Goal: Transaction & Acquisition: Purchase product/service

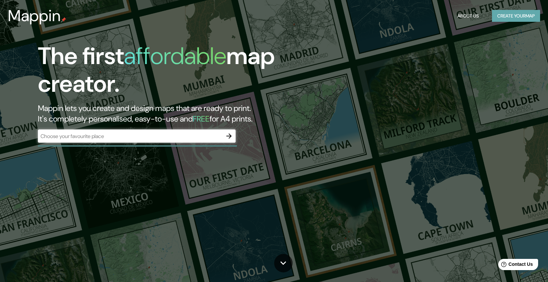
click at [508, 14] on button "Create your map" at bounding box center [516, 16] width 48 height 12
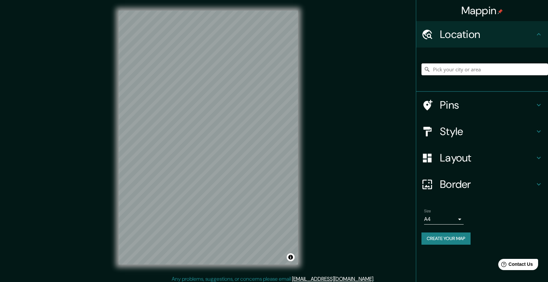
click at [465, 67] on input "Pick your city or area" at bounding box center [485, 69] width 127 height 12
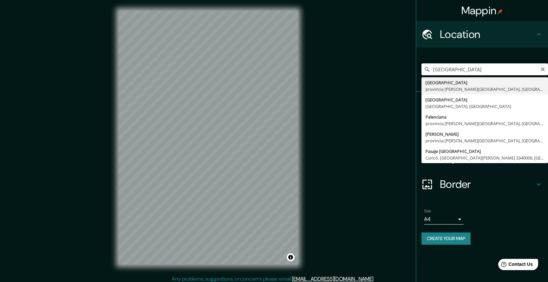
type input "[GEOGRAPHIC_DATA], [GEOGRAPHIC_DATA][PERSON_NAME], [GEOGRAPHIC_DATA]"
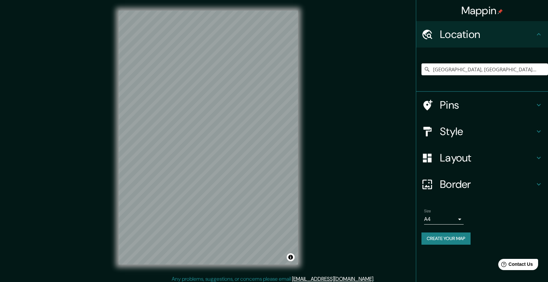
click at [449, 105] on h4 "Pins" at bounding box center [487, 104] width 95 height 13
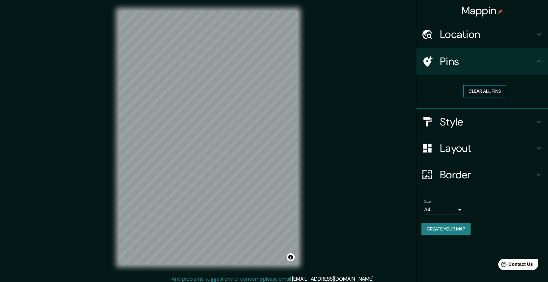
click at [474, 89] on button "Clear all pins" at bounding box center [484, 91] width 43 height 12
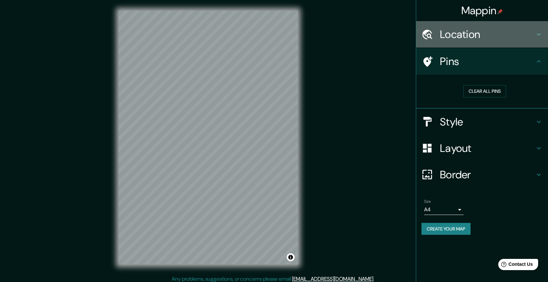
click at [477, 30] on h4 "Location" at bounding box center [487, 34] width 95 height 13
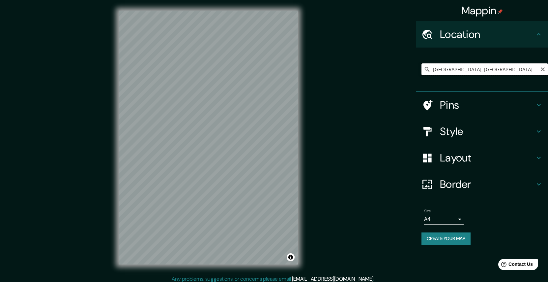
click at [461, 70] on input "[GEOGRAPHIC_DATA], [GEOGRAPHIC_DATA][PERSON_NAME], [GEOGRAPHIC_DATA]" at bounding box center [485, 69] width 127 height 12
click at [439, 105] on div at bounding box center [431, 105] width 18 height 12
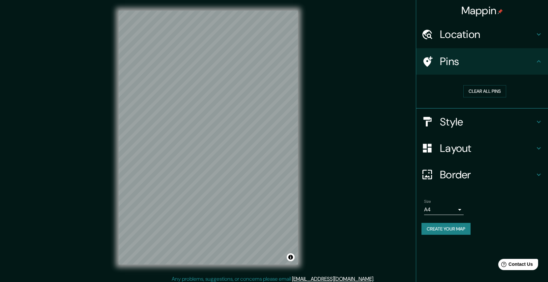
click at [538, 63] on icon at bounding box center [539, 61] width 8 height 8
click at [478, 36] on h4 "Location" at bounding box center [487, 34] width 95 height 13
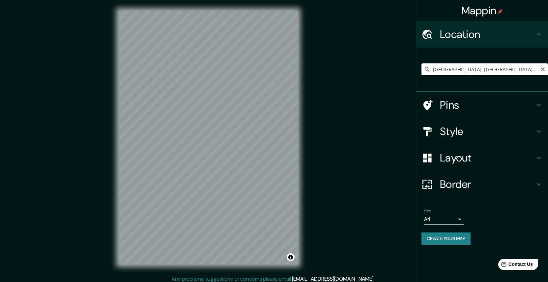
click at [458, 68] on input "[GEOGRAPHIC_DATA], [GEOGRAPHIC_DATA][PERSON_NAME], [GEOGRAPHIC_DATA]" at bounding box center [485, 69] width 127 height 12
click at [446, 237] on button "Create your map" at bounding box center [446, 238] width 49 height 12
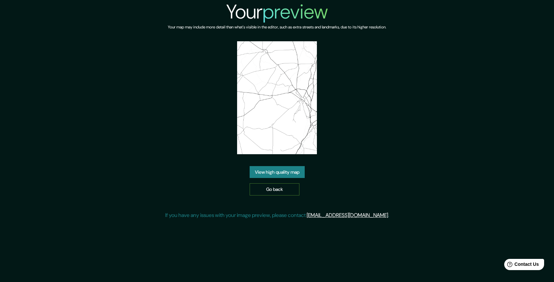
click at [286, 192] on link "Go back" at bounding box center [275, 189] width 50 height 12
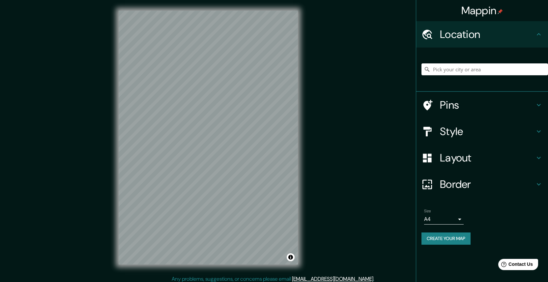
click at [537, 159] on icon at bounding box center [539, 158] width 8 height 8
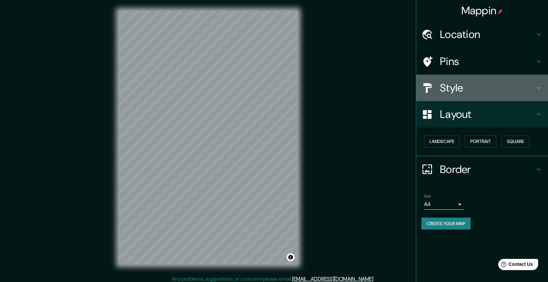
click at [537, 88] on icon at bounding box center [539, 88] width 8 height 8
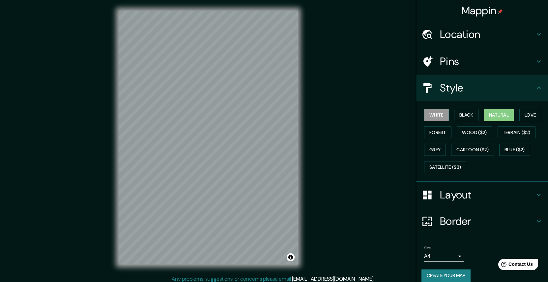
click at [502, 116] on button "Natural" at bounding box center [499, 115] width 30 height 12
click at [540, 36] on icon at bounding box center [539, 34] width 8 height 8
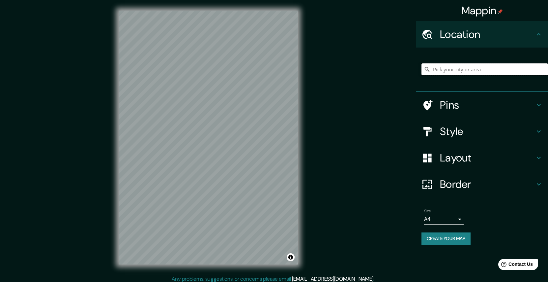
click at [461, 66] on input "Pick your city or area" at bounding box center [485, 69] width 127 height 12
click at [488, 69] on input "[GEOGRAPHIC_DATA], [GEOGRAPHIC_DATA][PERSON_NAME], [GEOGRAPHIC_DATA]" at bounding box center [485, 69] width 127 height 12
drag, startPoint x: 531, startPoint y: 68, endPoint x: 396, endPoint y: 59, distance: 135.1
click at [422, 63] on input "[GEOGRAPHIC_DATA], [GEOGRAPHIC_DATA][PERSON_NAME], [GEOGRAPHIC_DATA]" at bounding box center [485, 69] width 127 height 12
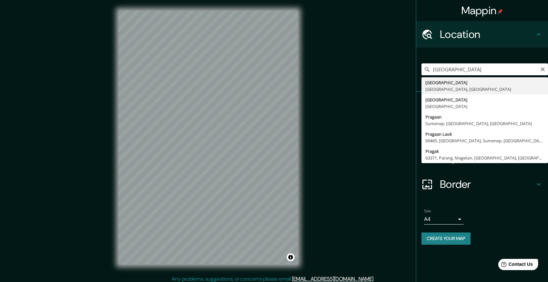
type input "[GEOGRAPHIC_DATA], [GEOGRAPHIC_DATA], [GEOGRAPHIC_DATA]"
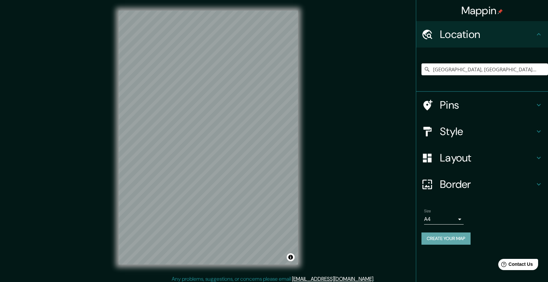
click at [452, 240] on button "Create your map" at bounding box center [446, 238] width 49 height 12
